Goal: Task Accomplishment & Management: Complete application form

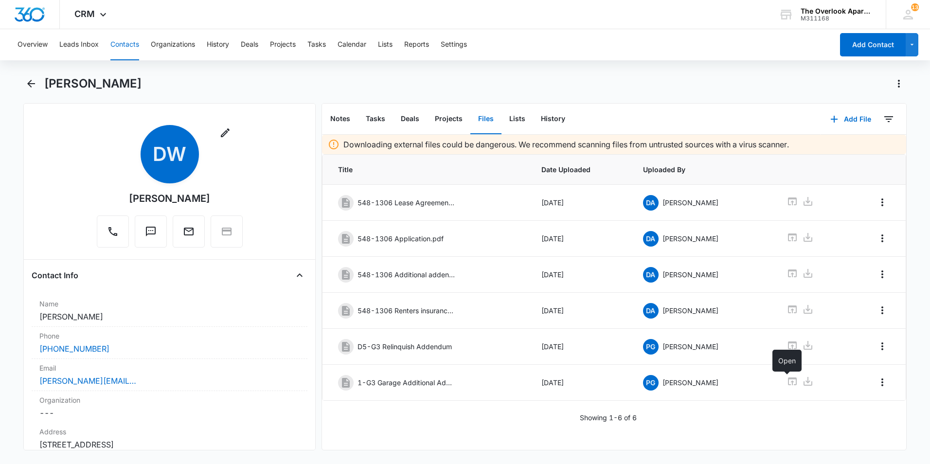
click at [122, 45] on button "Contacts" at bounding box center [124, 44] width 29 height 31
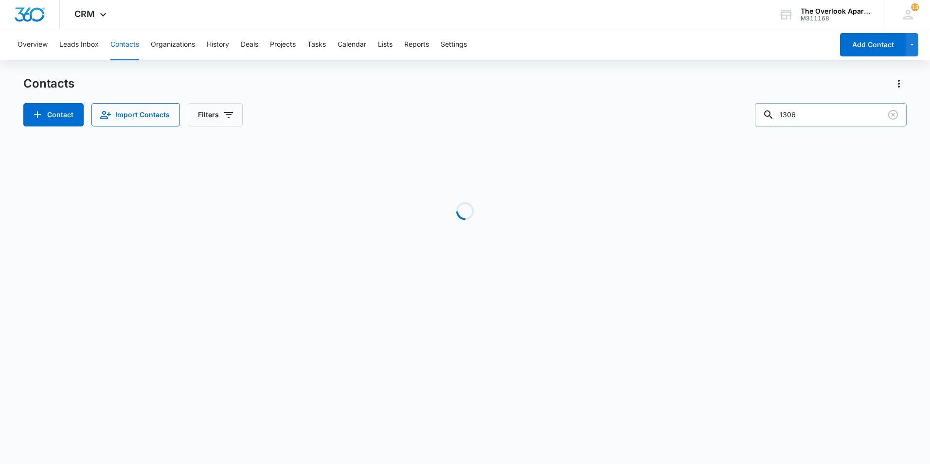
click at [820, 111] on input "1306" at bounding box center [831, 114] width 152 height 23
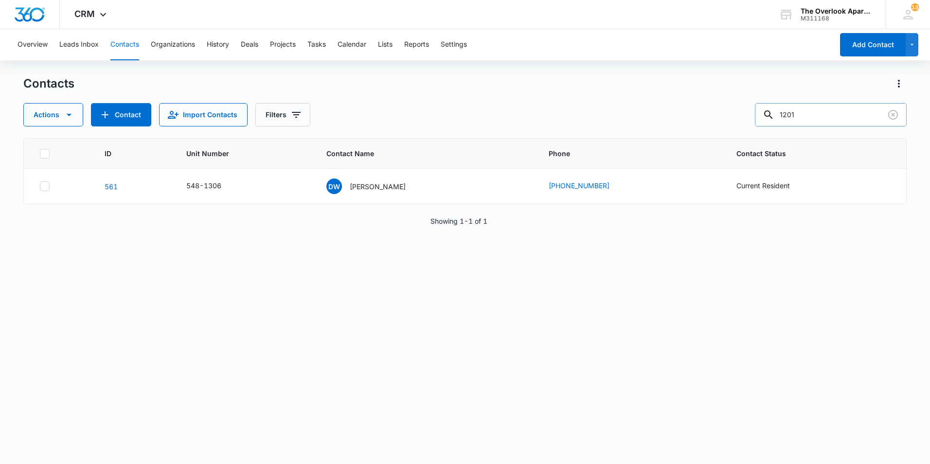
type input "1201"
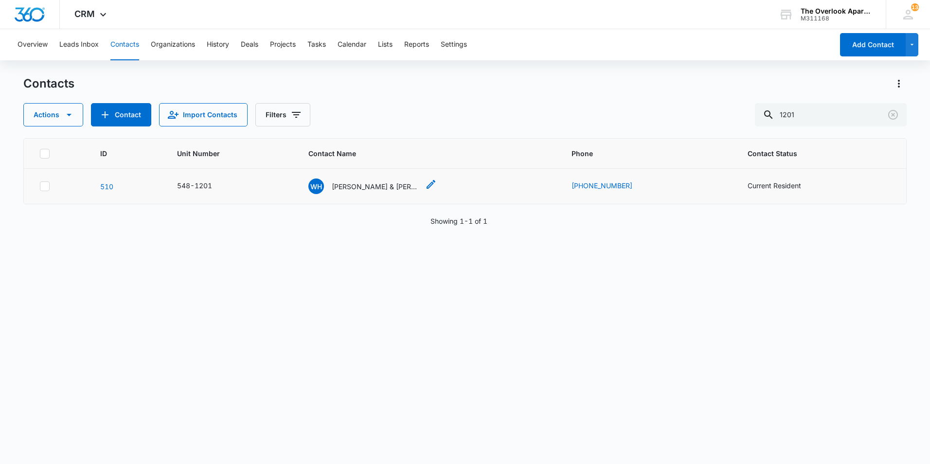
click at [389, 185] on p "[PERSON_NAME] & [PERSON_NAME] [PERSON_NAME] [PERSON_NAME] [PERSON_NAME] & [PERS…" at bounding box center [376, 186] width 88 height 10
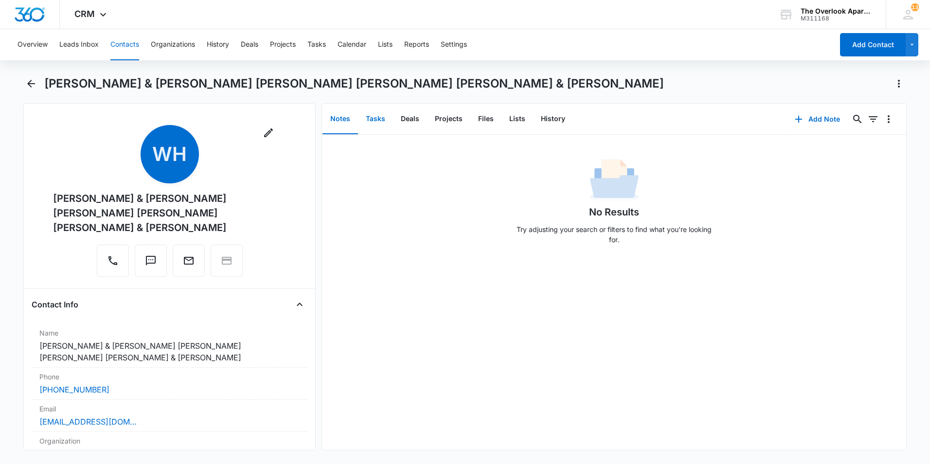
click at [387, 121] on button "Tasks" at bounding box center [375, 119] width 35 height 30
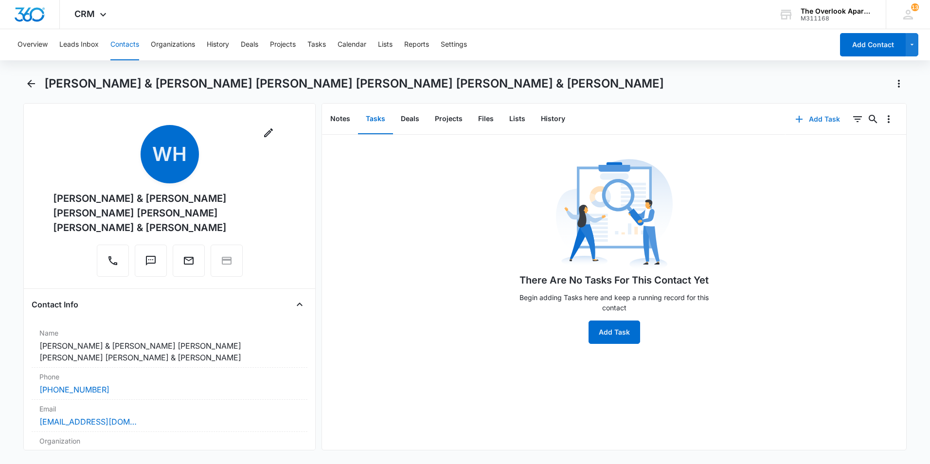
click at [794, 121] on icon "button" at bounding box center [799, 119] width 12 height 12
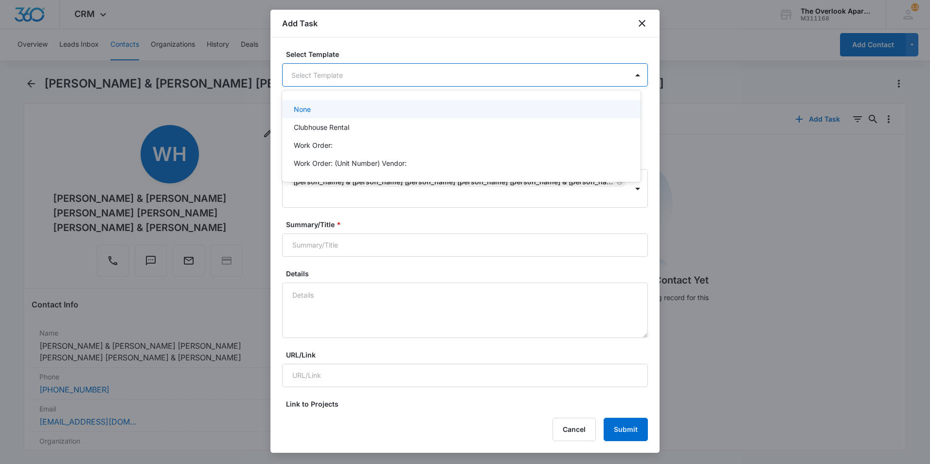
click at [326, 72] on body "CRM Apps Reputation Websites Forms CRM Email Social Shop Payments POS Content A…" at bounding box center [465, 232] width 930 height 464
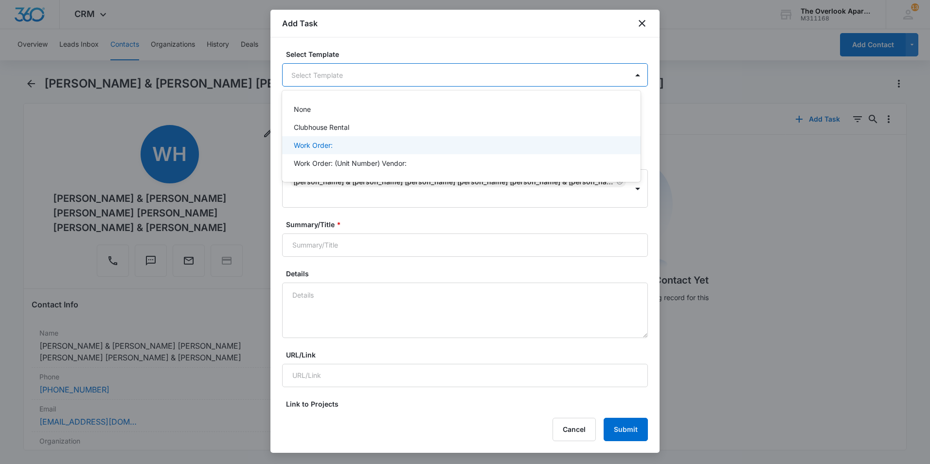
click at [323, 149] on p "Work Order:" at bounding box center [313, 145] width 39 height 10
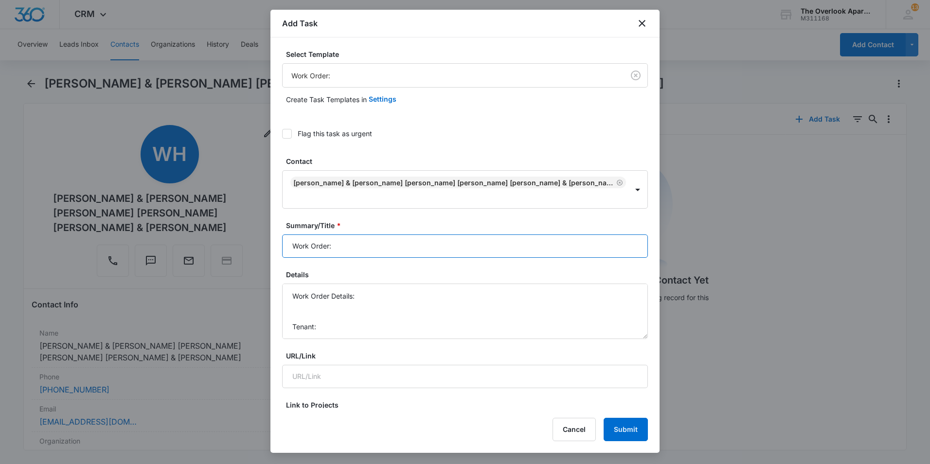
click at [350, 255] on input "Work Order:" at bounding box center [465, 245] width 366 height 23
type input "Work Order: 1-201"
click at [319, 311] on textarea "Work Order Details: Tenant: Tenant Phone:" at bounding box center [465, 311] width 366 height 55
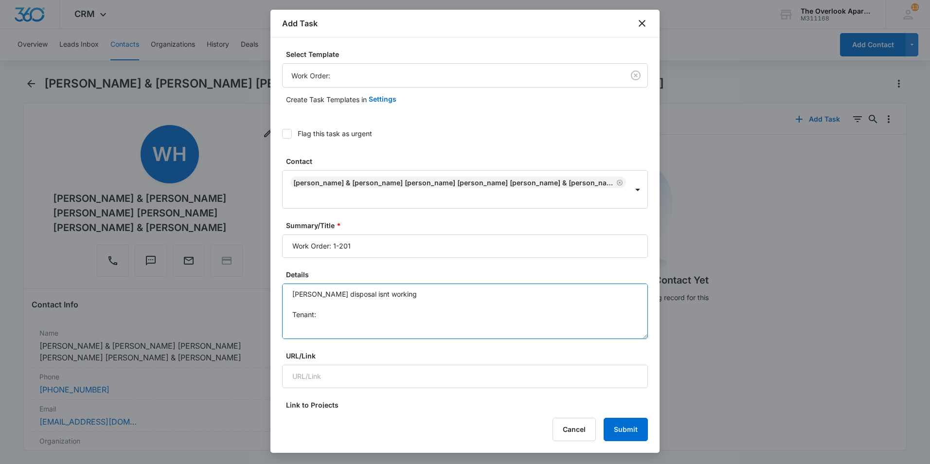
scroll to position [41, 0]
click at [337, 294] on textarea "Work Order Details: [PERSON_NAME] disposal isnt working Tenant: Tenant Phone:" at bounding box center [465, 311] width 366 height 55
drag, startPoint x: 364, startPoint y: 324, endPoint x: 366, endPoint y: 329, distance: 5.2
click at [365, 328] on textarea "Work Order Details: [PERSON_NAME] disposal isnt working Tenant: [PERSON_NAME] T…" at bounding box center [465, 311] width 366 height 55
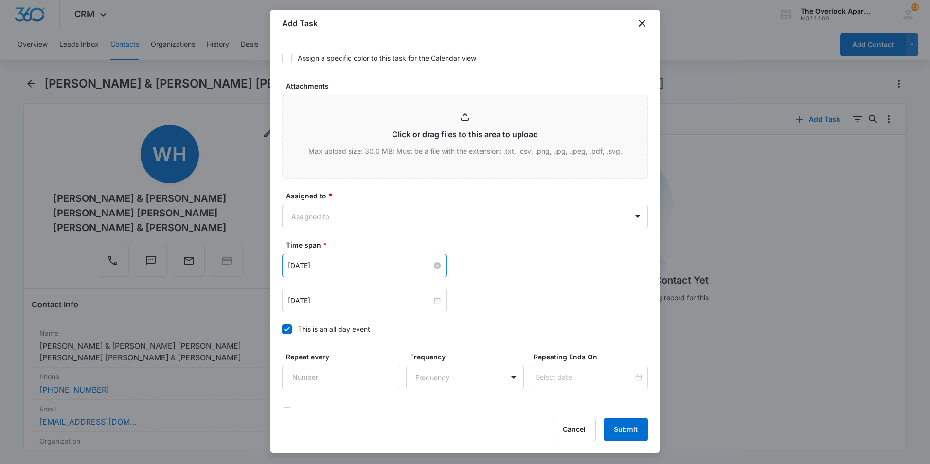
scroll to position [535, 0]
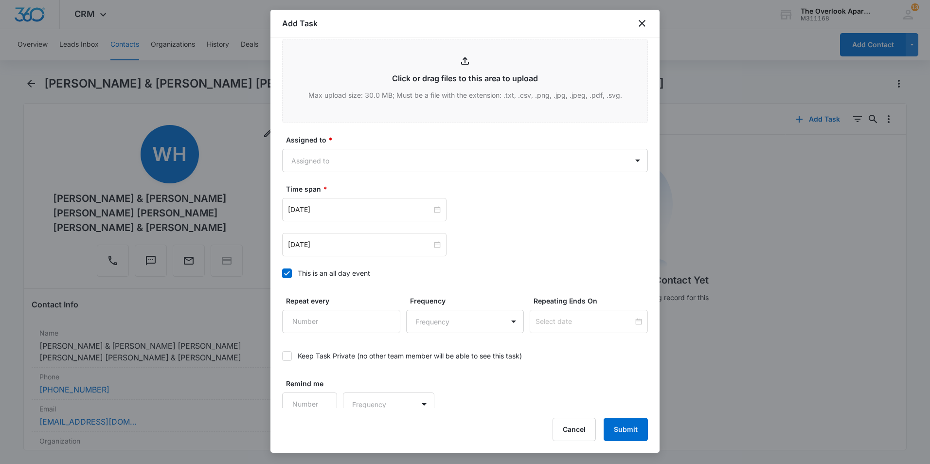
type textarea "Work Order Details: [PERSON_NAME] disposal isnt working Tenant: [PERSON_NAME] T…"
click at [378, 146] on div "Assigned to * Assigned to" at bounding box center [465, 153] width 366 height 37
click at [373, 157] on body "CRM Apps Reputation Websites Forms CRM Email Social Shop Payments POS Content A…" at bounding box center [465, 232] width 930 height 464
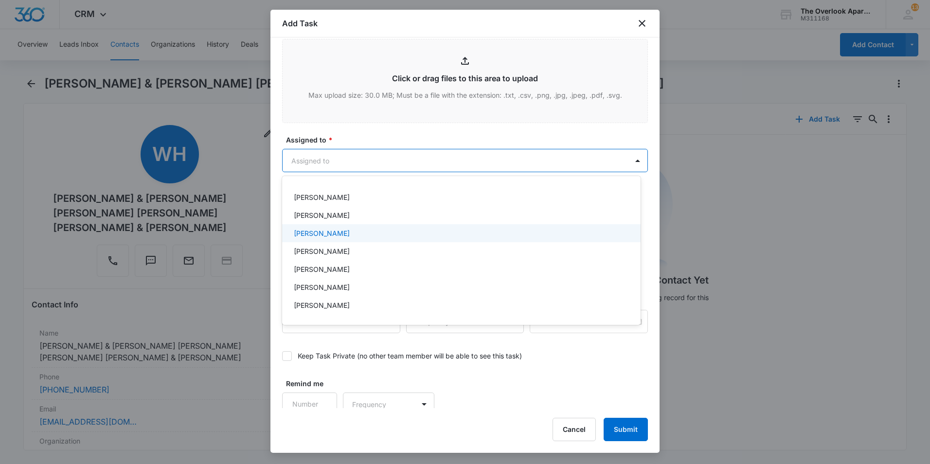
scroll to position [87, 0]
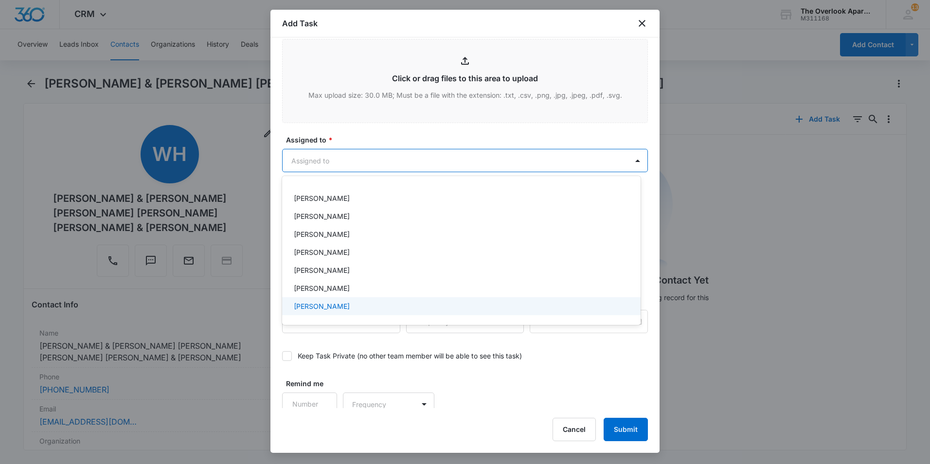
click at [323, 305] on p "[PERSON_NAME]" at bounding box center [322, 306] width 56 height 10
click at [538, 389] on div at bounding box center [465, 232] width 930 height 464
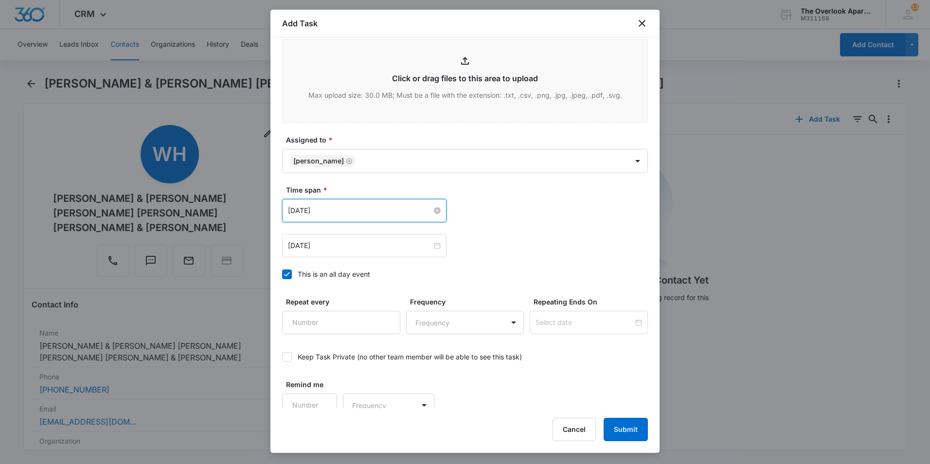
click at [340, 208] on input "[DATE]" at bounding box center [360, 210] width 144 height 11
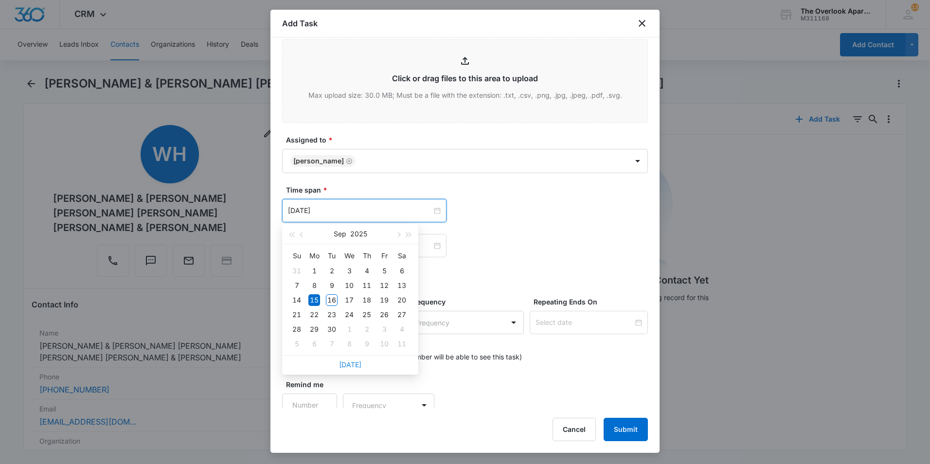
click at [344, 361] on link "[DATE]" at bounding box center [350, 364] width 22 height 8
type input "[DATE]"
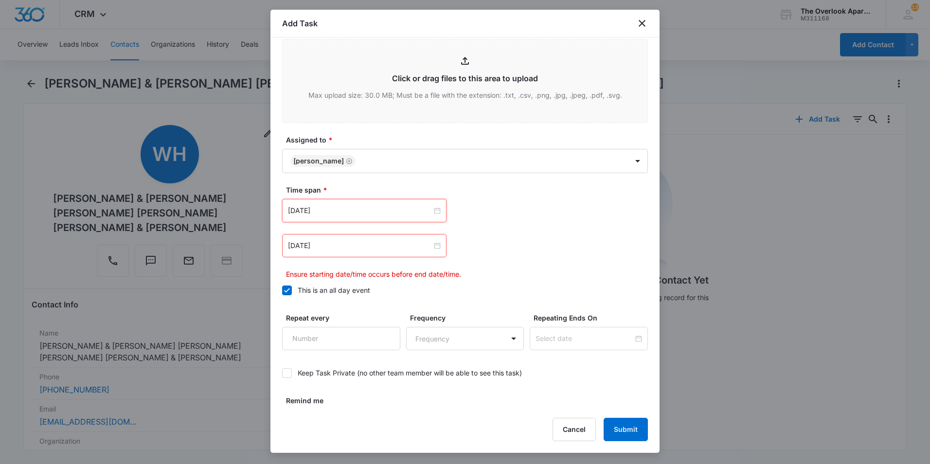
click at [504, 215] on div "[DATE] [DATE] Su Mo Tu We Th Fr Sa 31 1 2 3 4 5 6 7 8 9 10 11 12 13 14 15 16 17…" at bounding box center [465, 210] width 366 height 23
click at [324, 243] on input "[DATE]" at bounding box center [360, 245] width 144 height 11
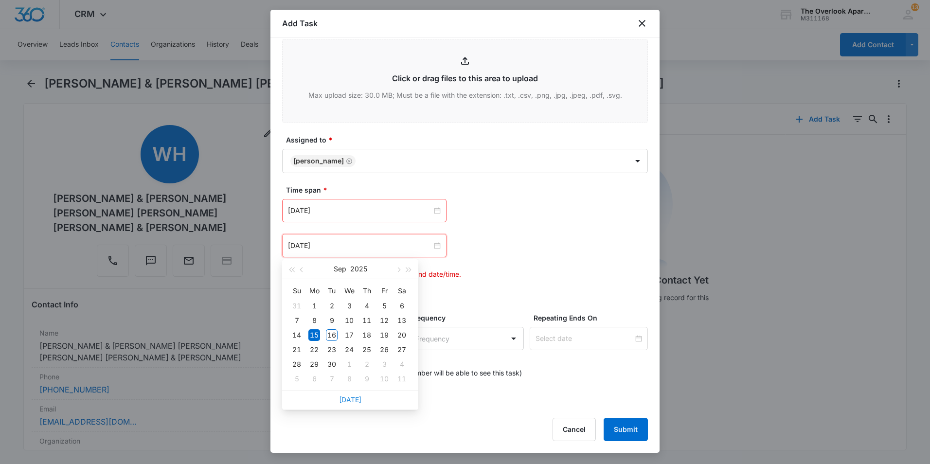
click at [348, 401] on link "[DATE]" at bounding box center [350, 399] width 22 height 8
type input "[DATE]"
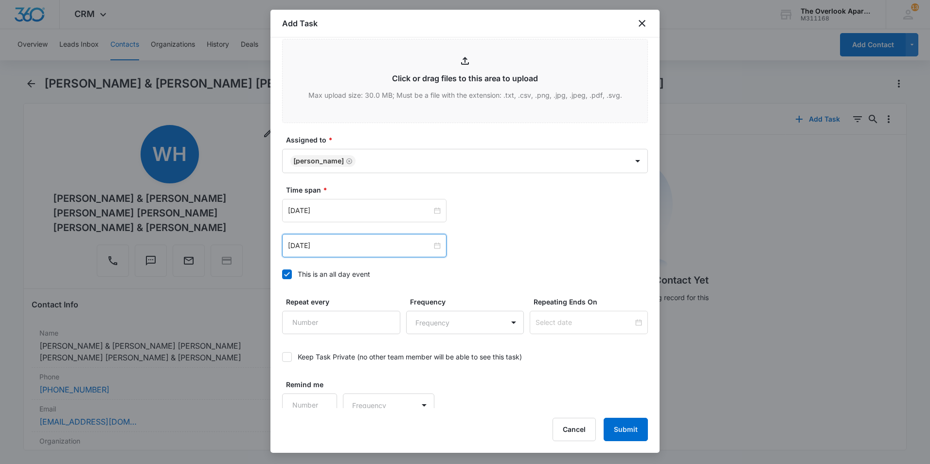
click at [566, 219] on div "[DATE] [DATE] Su Mo Tu We Th Fr Sa 31 1 2 3 4 5 6 7 8 9 10 11 12 13 14 15 16 17…" at bounding box center [465, 210] width 366 height 23
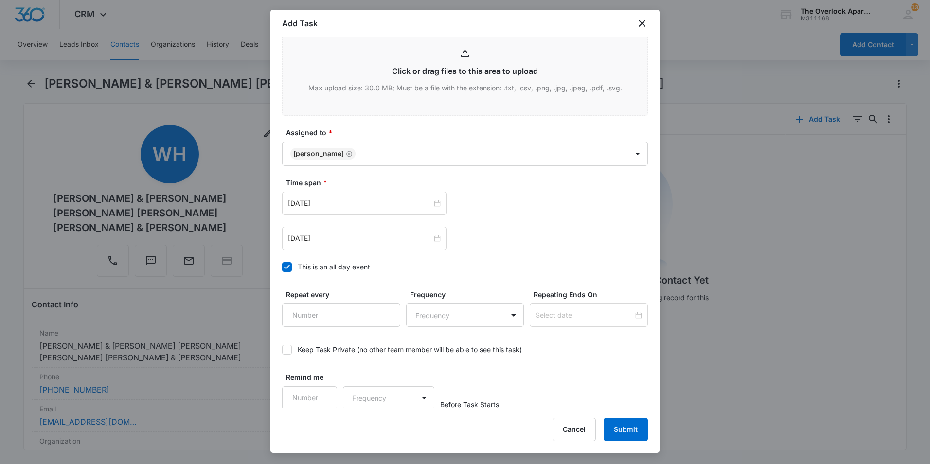
scroll to position [544, 0]
click at [630, 443] on div "Add Task Select Template Work Order: Create Task Templates in Settings Flag thi…" at bounding box center [464, 231] width 389 height 443
click at [630, 433] on button "Submit" at bounding box center [626, 429] width 44 height 23
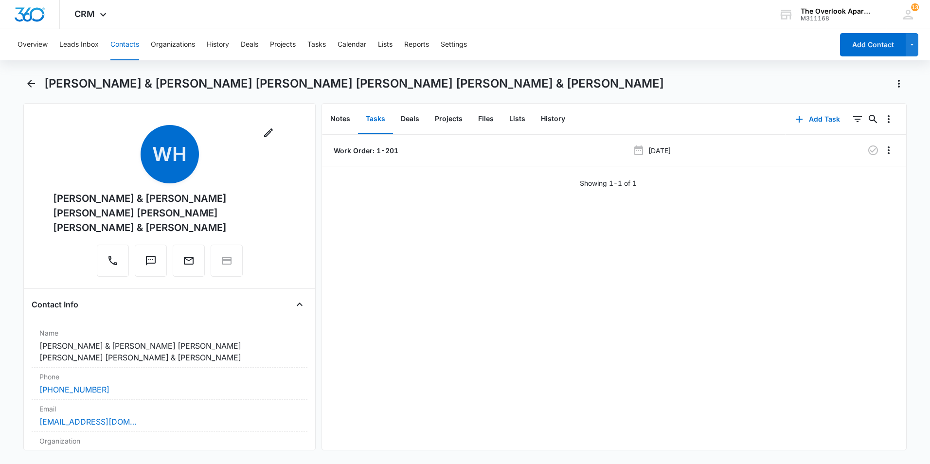
click at [117, 48] on button "Contacts" at bounding box center [124, 44] width 29 height 31
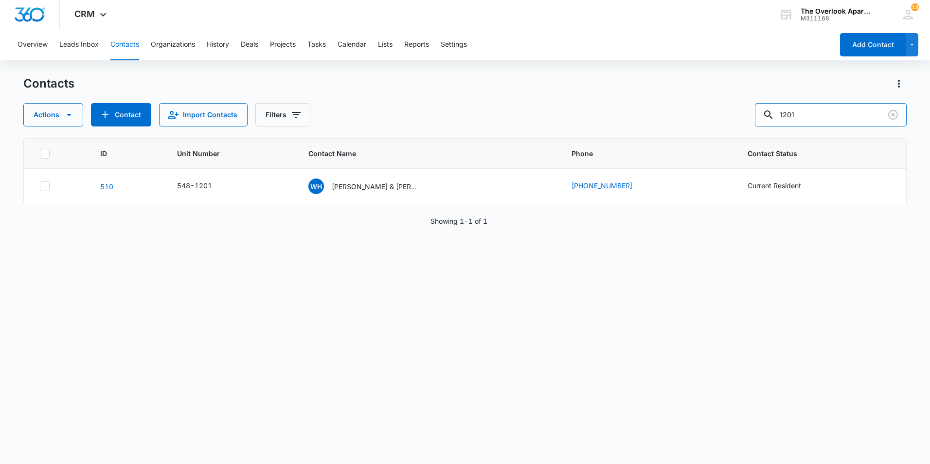
drag, startPoint x: 693, startPoint y: 124, endPoint x: 668, endPoint y: 123, distance: 24.3
click at [664, 126] on div "Actions Contact Import Contacts Filters 1201" at bounding box center [464, 114] width 883 height 23
type input "3207"
click at [342, 185] on p "[PERSON_NAME] [PERSON_NAME]" at bounding box center [376, 186] width 88 height 10
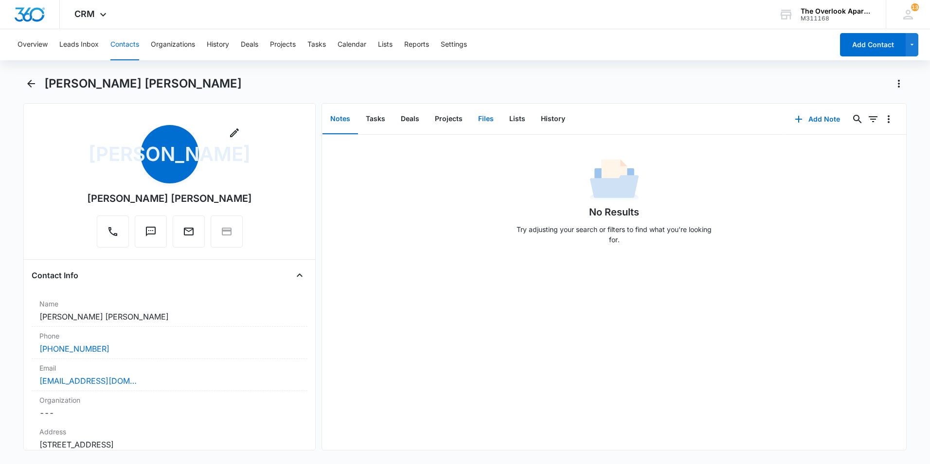
drag, startPoint x: 491, startPoint y: 123, endPoint x: 498, endPoint y: 128, distance: 9.3
click at [491, 123] on button "Files" at bounding box center [485, 119] width 31 height 30
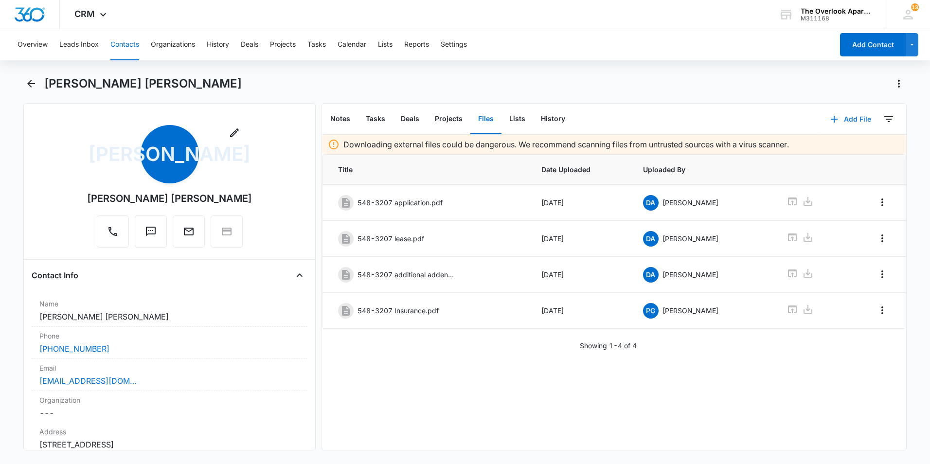
click at [821, 120] on button "Add File" at bounding box center [851, 119] width 60 height 23
click at [821, 144] on button "Upload Files" at bounding box center [844, 150] width 74 height 15
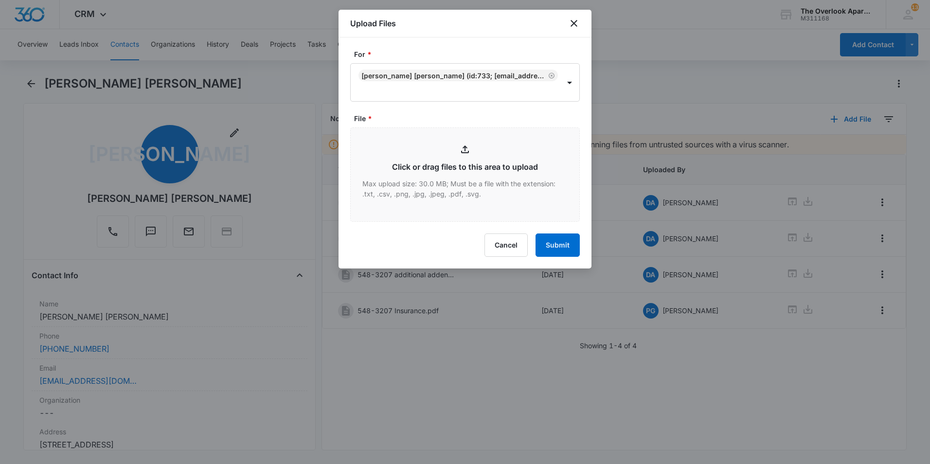
type input "C:\fakepath\scan.pdf"
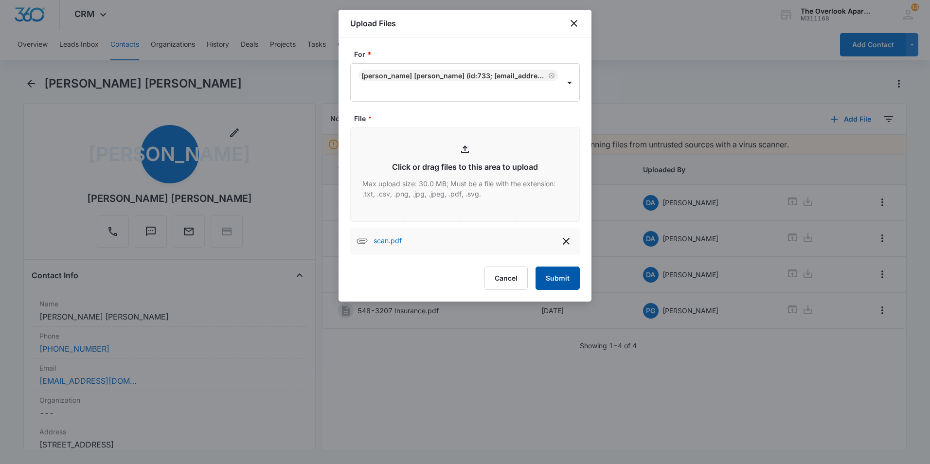
click at [560, 276] on button "Submit" at bounding box center [558, 278] width 44 height 23
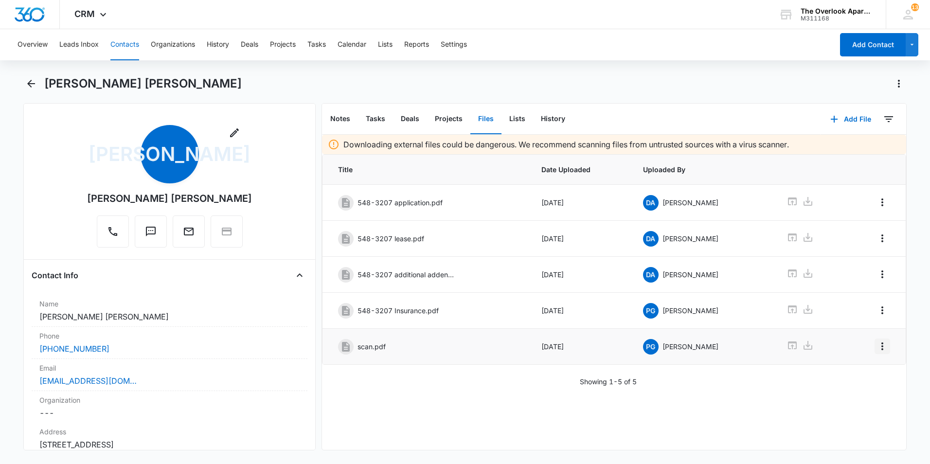
click at [877, 344] on icon "Overflow Menu" at bounding box center [883, 347] width 12 height 12
click at [843, 367] on button "Edit" at bounding box center [854, 373] width 55 height 15
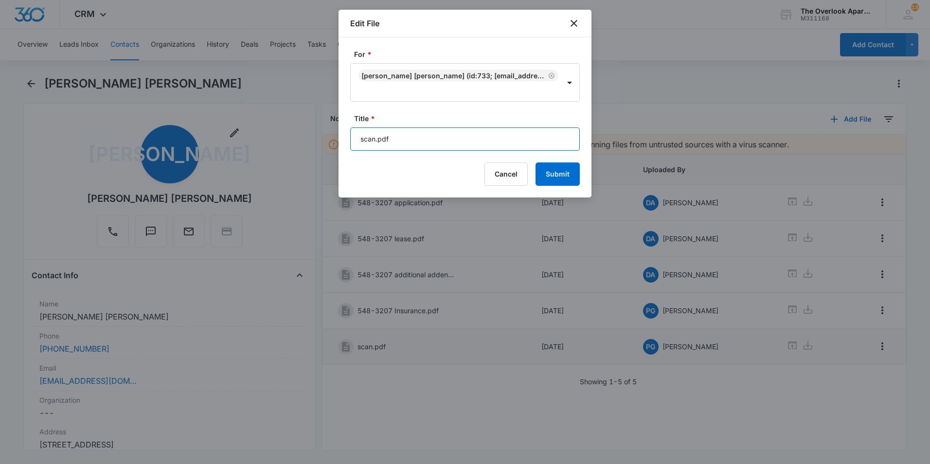
drag, startPoint x: 458, startPoint y: 140, endPoint x: 91, endPoint y: 144, distance: 366.3
click at [91, 144] on body "CRM Apps Reputation Websites Forms CRM Email Social Shop Payments POS Content A…" at bounding box center [465, 232] width 930 height 464
type input "548-3207 Key Replacement Addendum"
click at [536, 162] on button "Submit" at bounding box center [558, 173] width 44 height 23
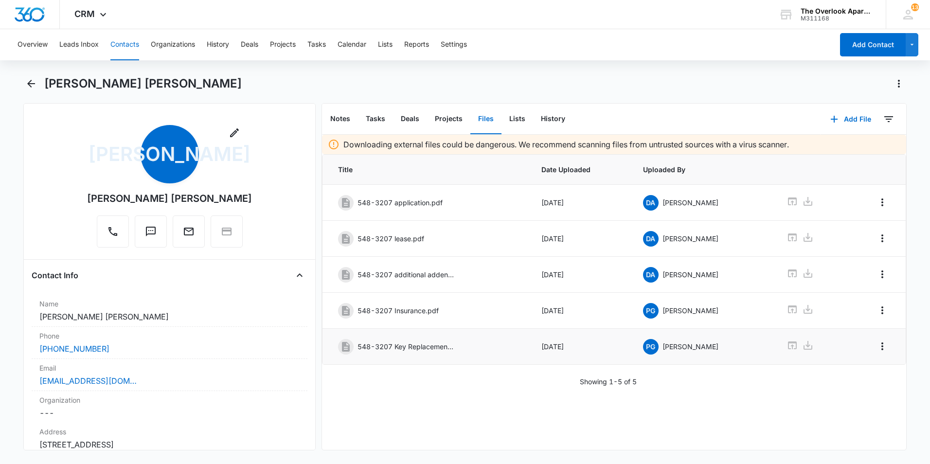
click at [130, 46] on button "Contacts" at bounding box center [124, 44] width 29 height 31
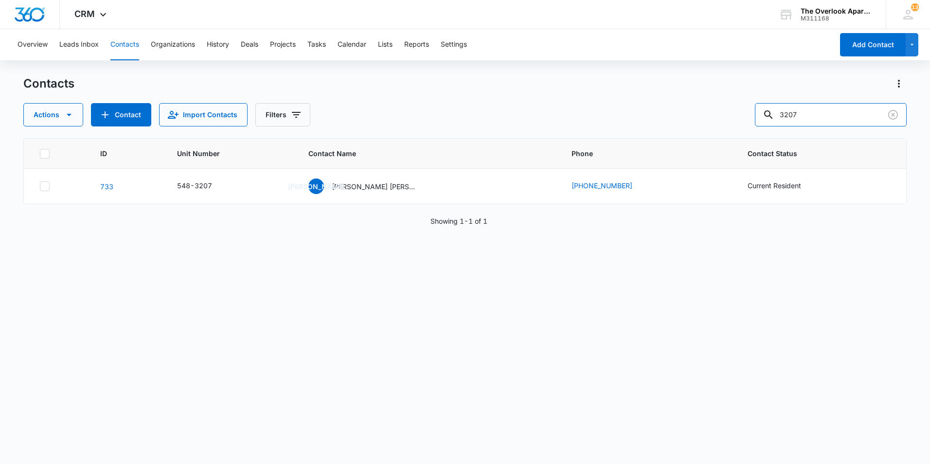
drag, startPoint x: 822, startPoint y: 109, endPoint x: 433, endPoint y: 142, distance: 390.0
click at [452, 149] on div "Contacts Actions Contact Import Contacts Filters 3207 ID Unit Number Contact Na…" at bounding box center [464, 269] width 883 height 387
type input "5101"
click at [352, 187] on p "[PERSON_NAME] [PERSON_NAME] [PERSON_NAME] [PERSON_NAME] & [PERSON_NAME]" at bounding box center [376, 186] width 88 height 10
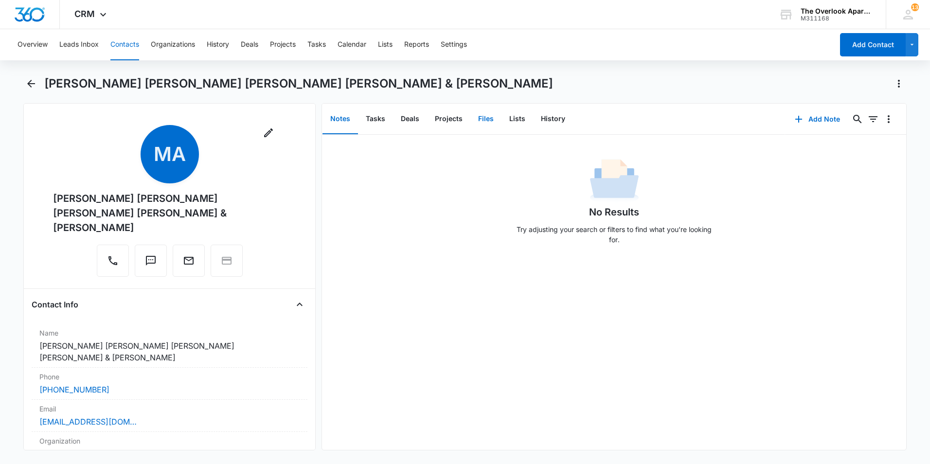
click at [489, 123] on button "Files" at bounding box center [485, 119] width 31 height 30
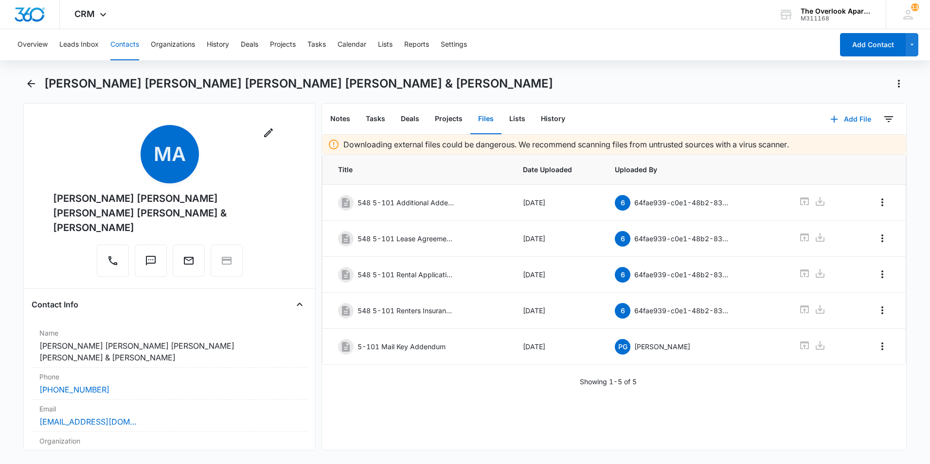
click at [835, 117] on button "Add File" at bounding box center [851, 119] width 60 height 23
click at [824, 155] on button "Upload Files" at bounding box center [844, 150] width 74 height 15
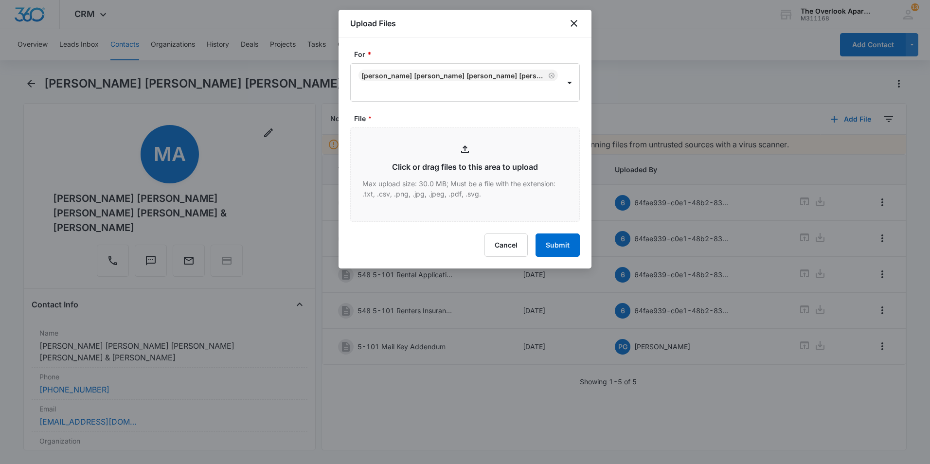
type input "C:\fakepath\Scanned from a Xerox Multifunction Printer.pdf"
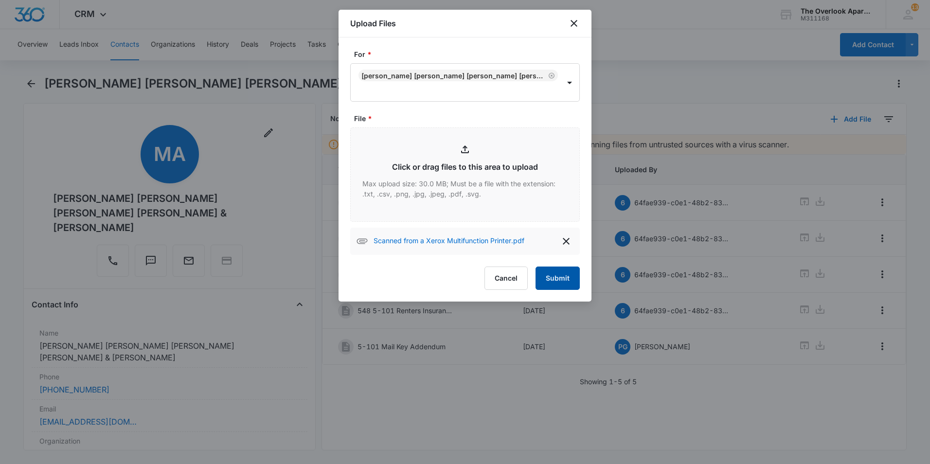
click at [565, 270] on button "Submit" at bounding box center [558, 278] width 44 height 23
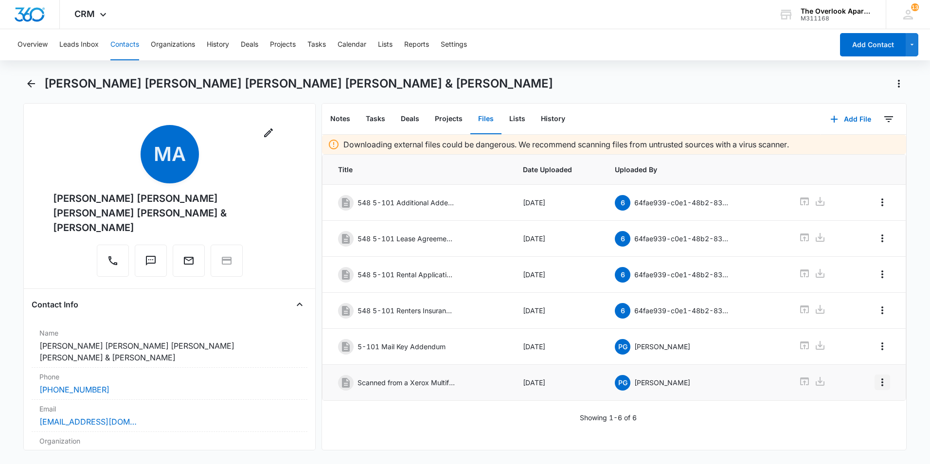
click at [877, 386] on icon "Overflow Menu" at bounding box center [883, 383] width 12 height 12
click at [844, 408] on div "Edit" at bounding box center [849, 409] width 20 height 7
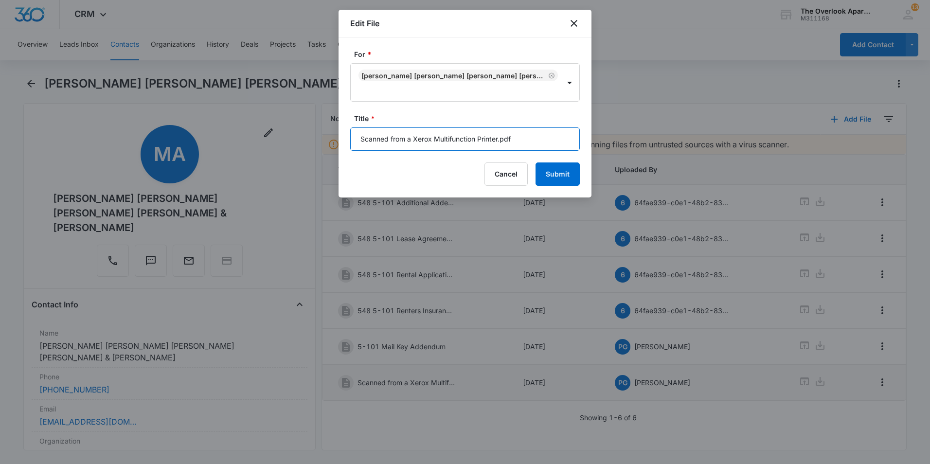
drag, startPoint x: 550, startPoint y: 141, endPoint x: 125, endPoint y: 146, distance: 425.2
click at [126, 146] on body "CRM Apps Reputation Websites Forms CRM Email Social Shop Payments POS Content A…" at bounding box center [465, 232] width 930 height 464
type input "548-5101 [PERSON_NAME] Apps"
click at [536, 162] on button "Submit" at bounding box center [558, 173] width 44 height 23
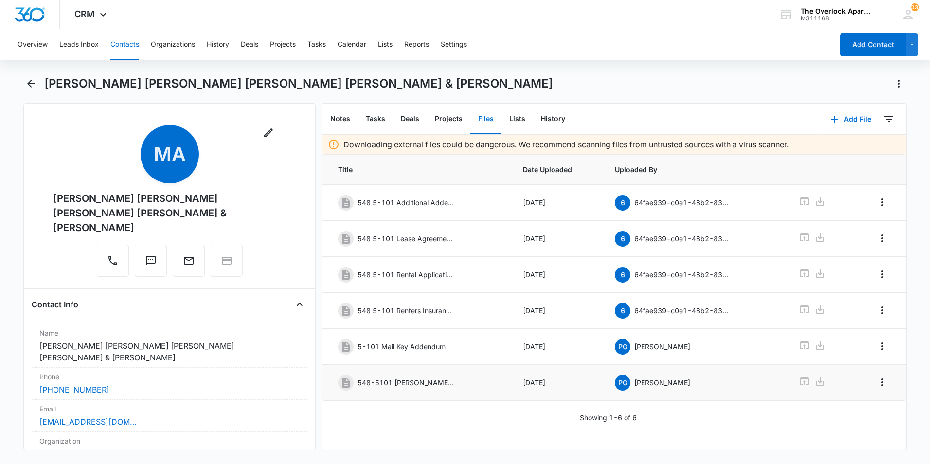
click at [119, 47] on button "Contacts" at bounding box center [124, 44] width 29 height 31
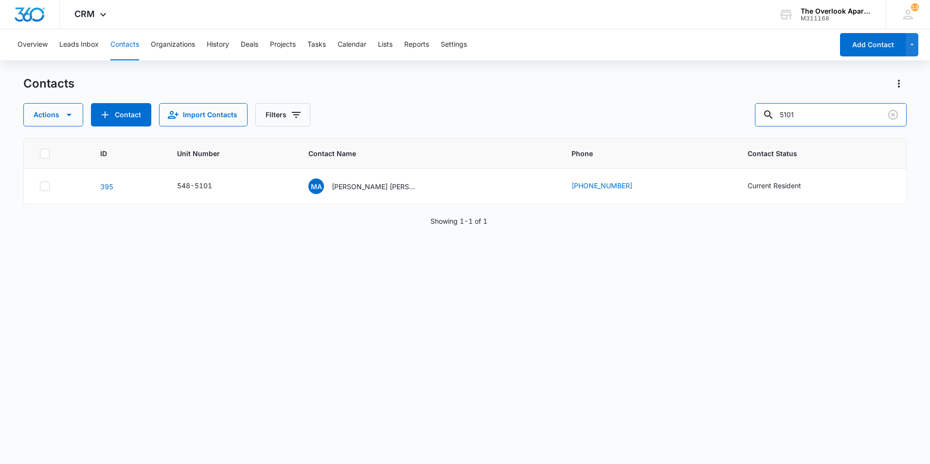
drag, startPoint x: 737, startPoint y: 114, endPoint x: 497, endPoint y: 128, distance: 241.2
click at [497, 128] on div "Contacts Actions Contact Import Contacts Filters 5101 ID Unit Number Contact Na…" at bounding box center [464, 269] width 883 height 387
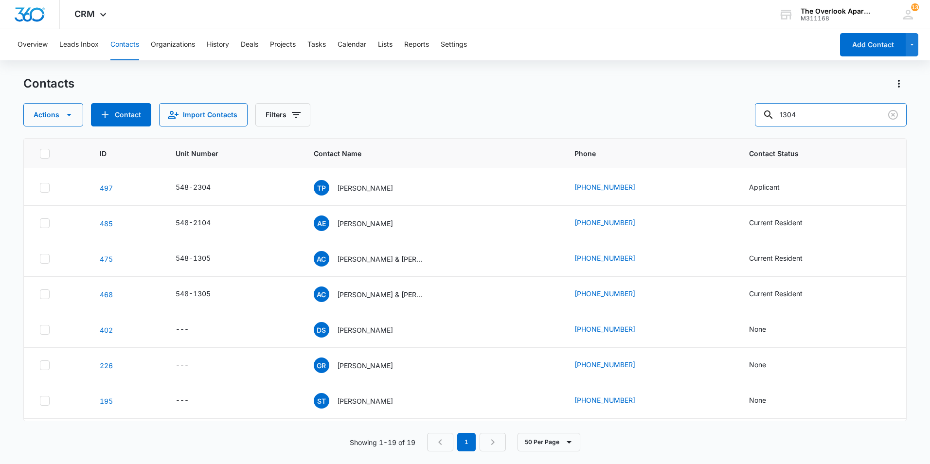
scroll to position [146, 0]
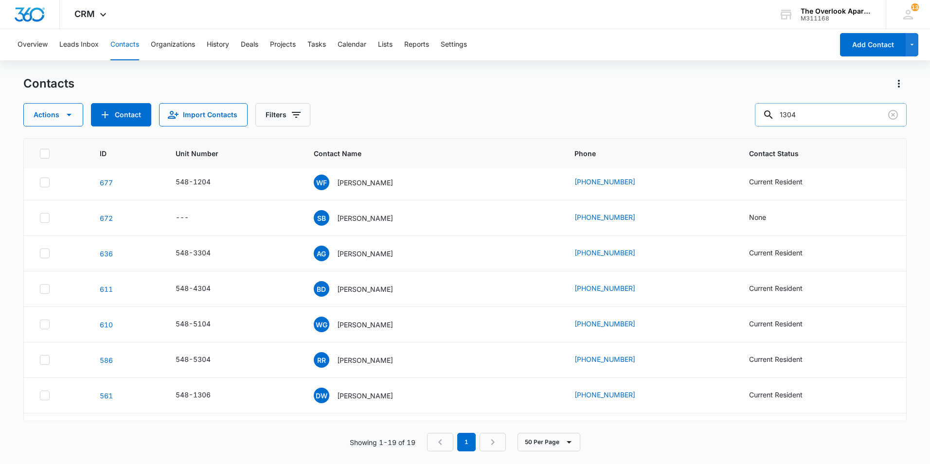
click at [792, 112] on input "1304" at bounding box center [831, 114] width 152 height 23
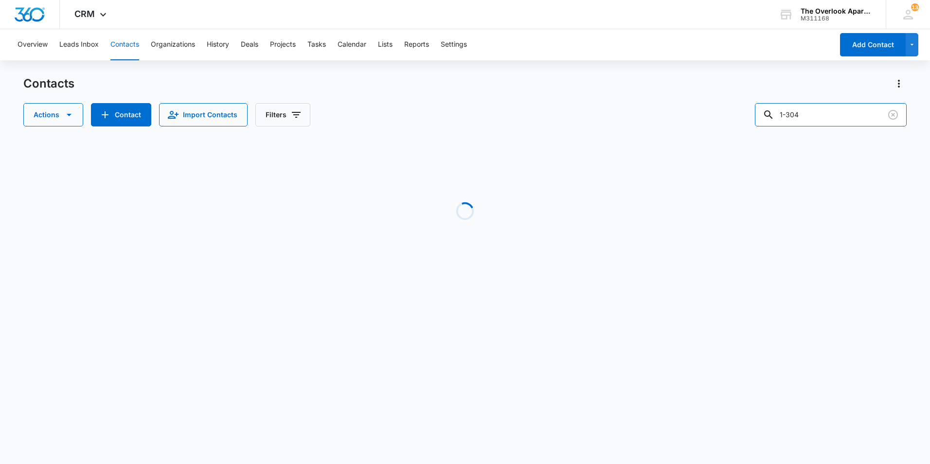
scroll to position [0, 0]
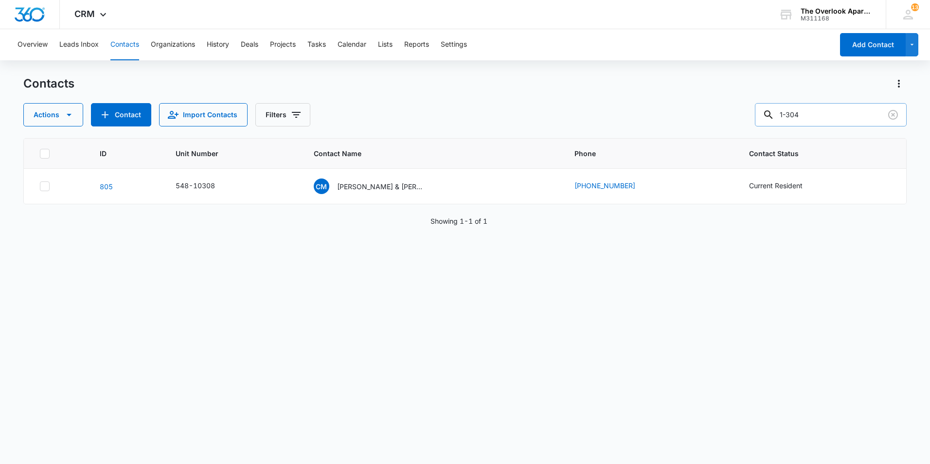
drag, startPoint x: 812, startPoint y: 116, endPoint x: 767, endPoint y: 118, distance: 45.3
click at [767, 118] on input "1-304" at bounding box center [831, 114] width 152 height 23
drag, startPoint x: 825, startPoint y: 114, endPoint x: 559, endPoint y: 137, distance: 266.5
click at [561, 137] on div "Contacts Actions Contact Import Contacts Filters 1303 ID Unit Number Contact Na…" at bounding box center [464, 269] width 883 height 387
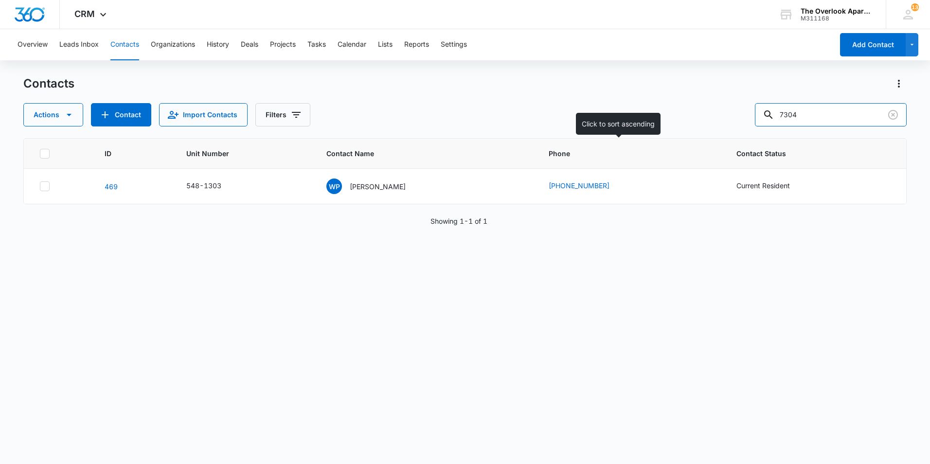
type input "7304"
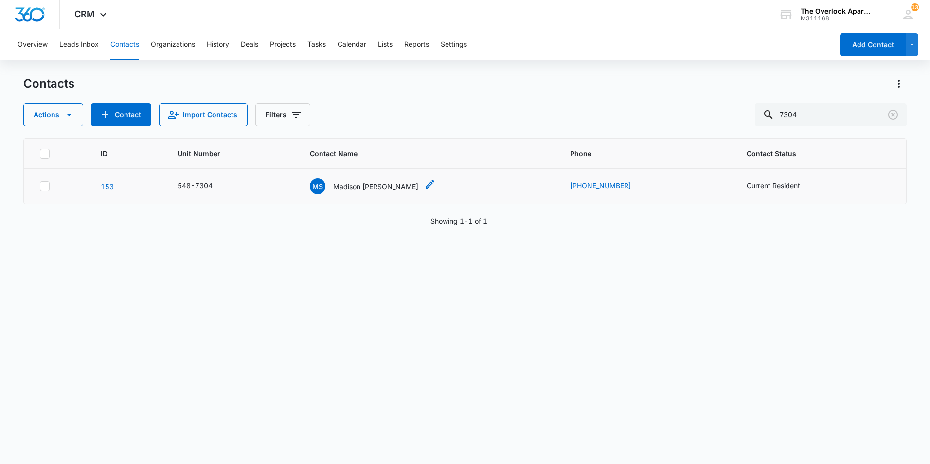
click at [381, 181] on p "Madison [PERSON_NAME]" at bounding box center [375, 186] width 85 height 10
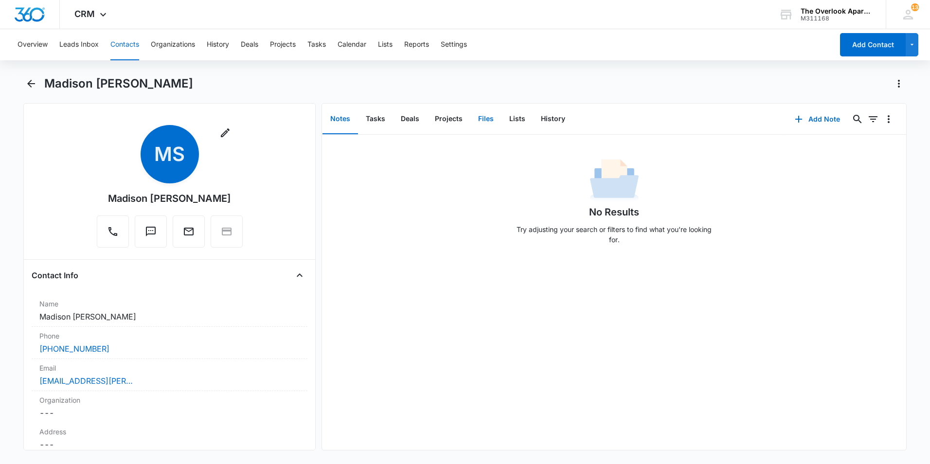
click at [479, 117] on button "Files" at bounding box center [485, 119] width 31 height 30
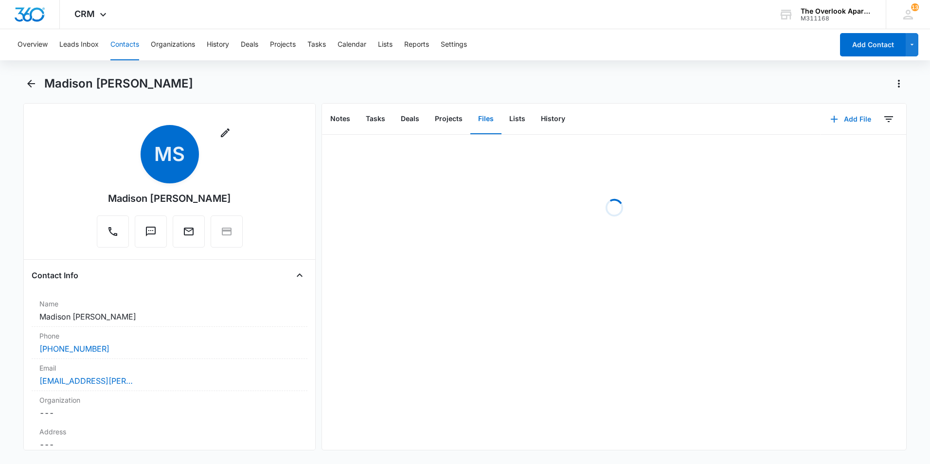
click at [821, 123] on button "Add File" at bounding box center [851, 119] width 60 height 23
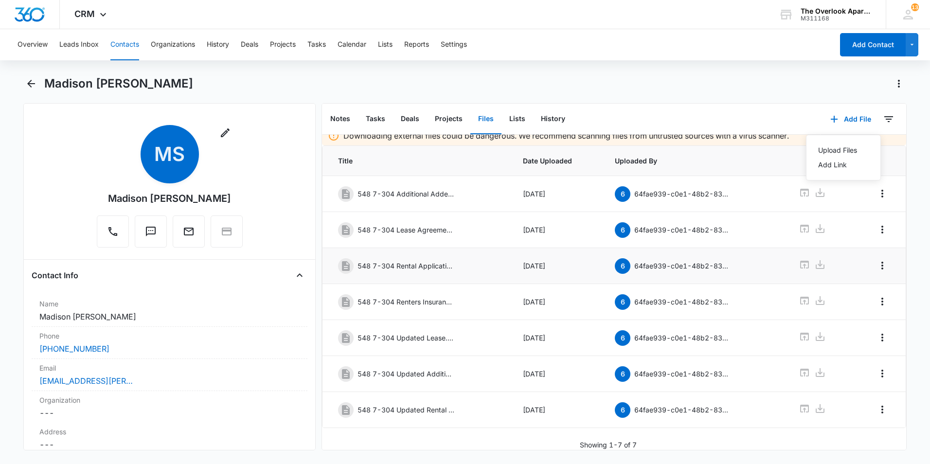
scroll to position [16, 0]
click at [834, 155] on button "Upload Files" at bounding box center [844, 150] width 74 height 15
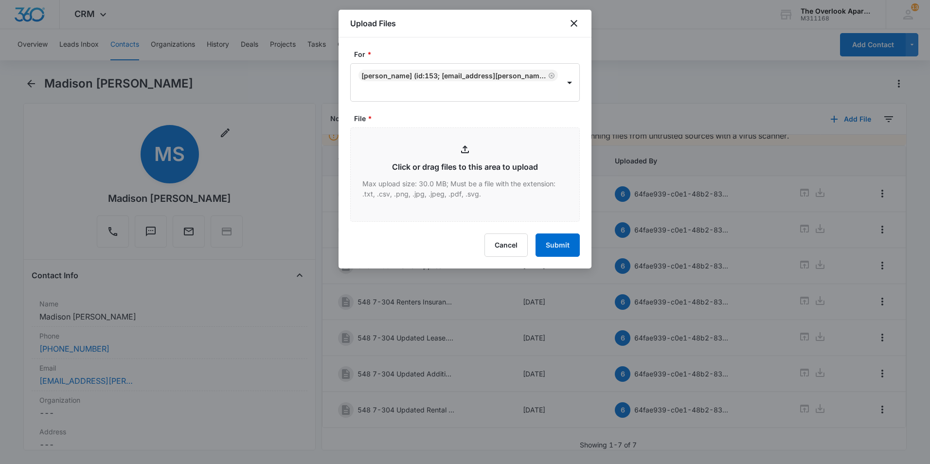
type input "C:\fakepath\scan.pdf"
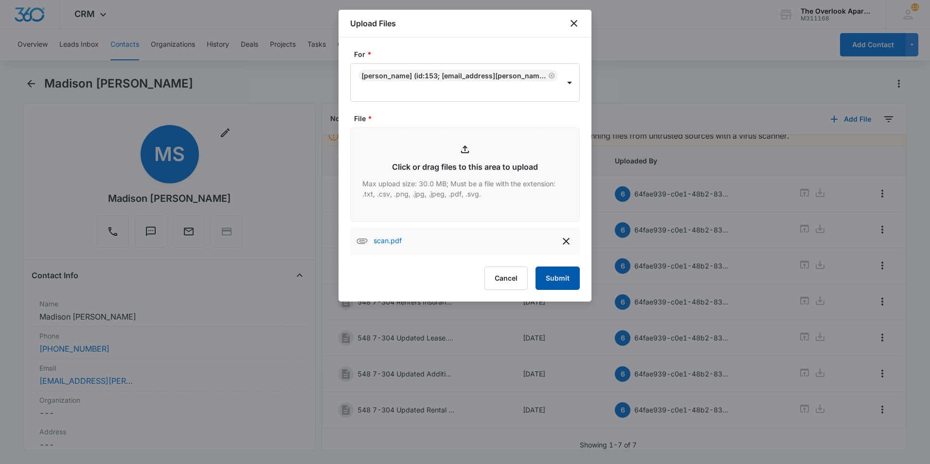
click at [562, 279] on button "Submit" at bounding box center [558, 278] width 44 height 23
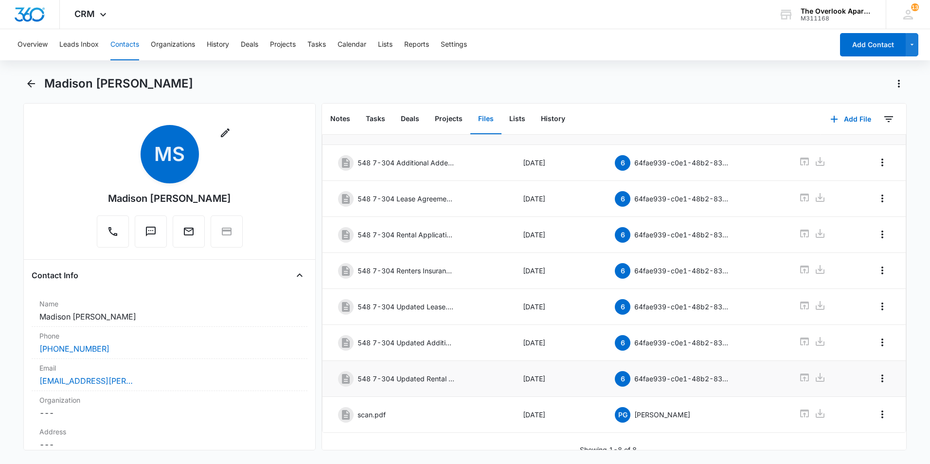
scroll to position [52, 0]
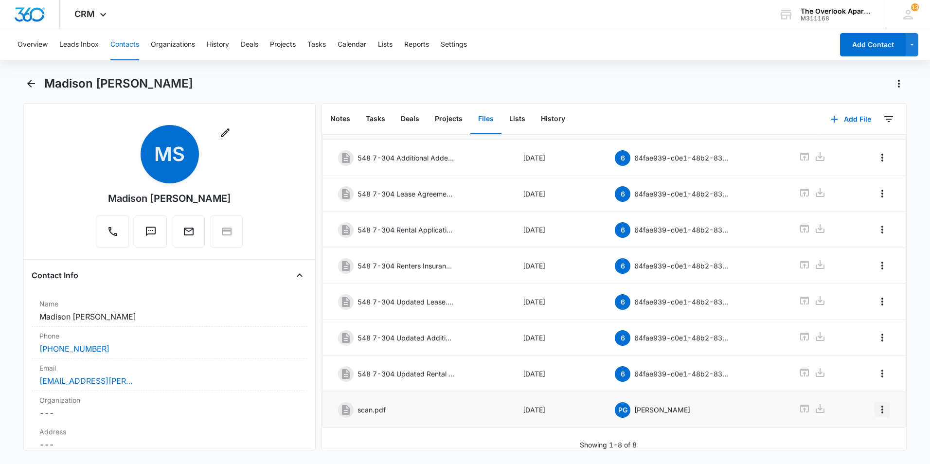
click at [877, 404] on icon "Overflow Menu" at bounding box center [883, 410] width 12 height 12
click at [849, 426] on div "Edit" at bounding box center [849, 429] width 20 height 7
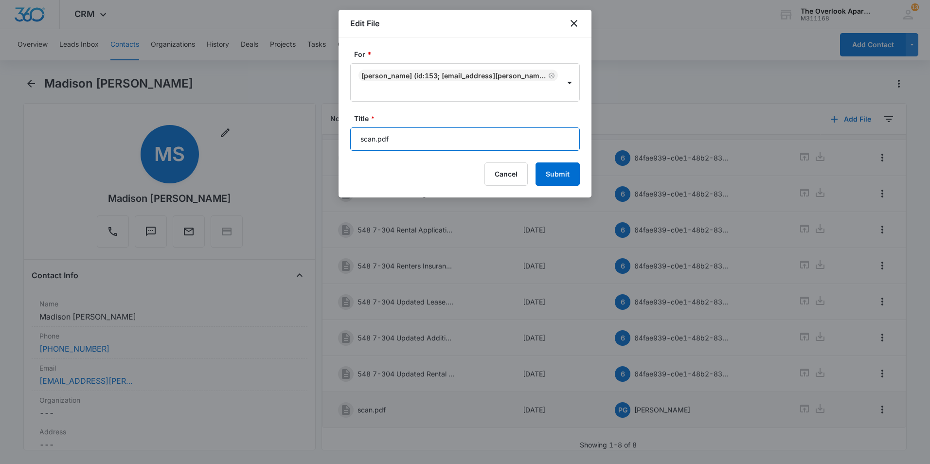
drag, startPoint x: 445, startPoint y: 136, endPoint x: 0, endPoint y: 134, distance: 445.1
click at [0, 134] on html "CRM Apps Reputation Websites Forms CRM Email Social Shop Payments POS Content A…" at bounding box center [465, 232] width 930 height 464
type input "548 7-304 Key Addendum"
click at [536, 162] on button "Submit" at bounding box center [558, 173] width 44 height 23
